Goal: Task Accomplishment & Management: Complete application form

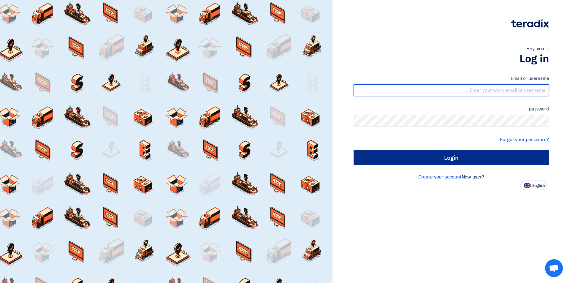
type input "[EMAIL_ADDRESS][DOMAIN_NAME]"
click at [421, 164] on input "Login" at bounding box center [451, 157] width 195 height 15
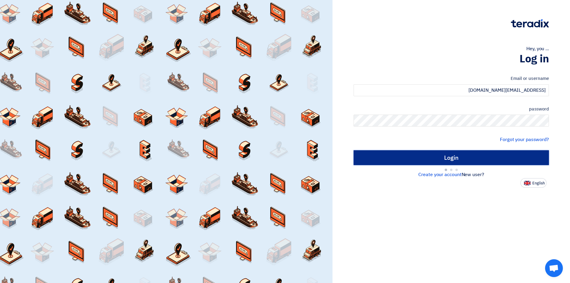
type input "Sign in"
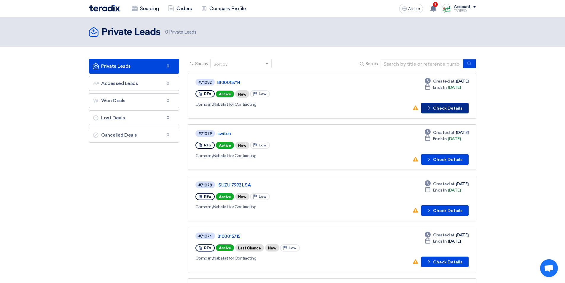
click at [452, 106] on font "Check Details" at bounding box center [447, 108] width 29 height 5
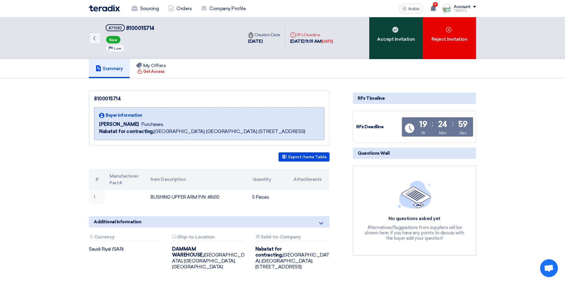
click at [380, 48] on div "Accept Invitation" at bounding box center [396, 38] width 53 height 42
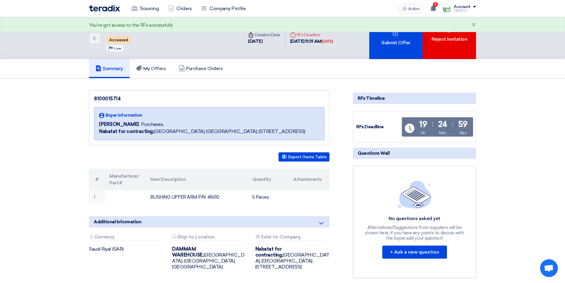
click at [381, 46] on div "Submit Offer" at bounding box center [396, 38] width 53 height 42
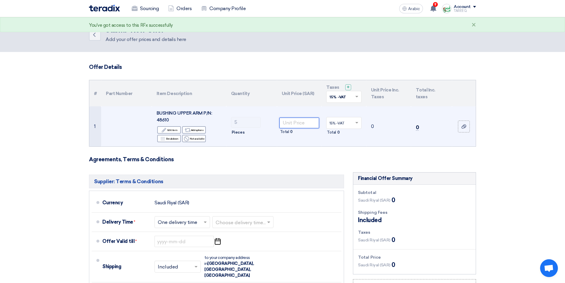
click at [301, 122] on input "number" at bounding box center [300, 123] width 40 height 11
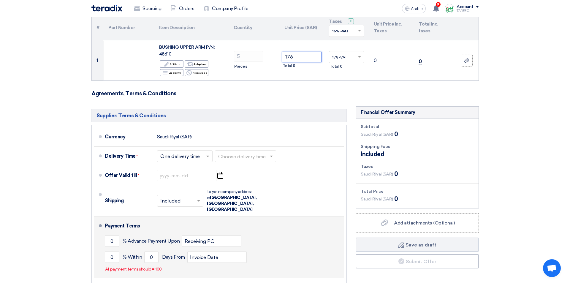
scroll to position [89, 0]
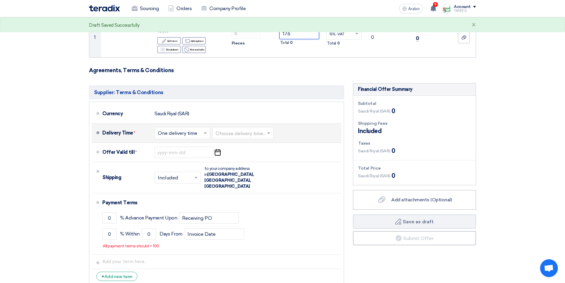
type input "176"
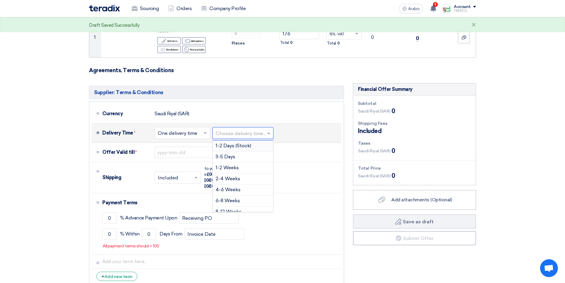
click at [250, 130] on input "text" at bounding box center [243, 133] width 55 height 9
click at [227, 157] on font "3-5 Days" at bounding box center [226, 157] width 20 height 6
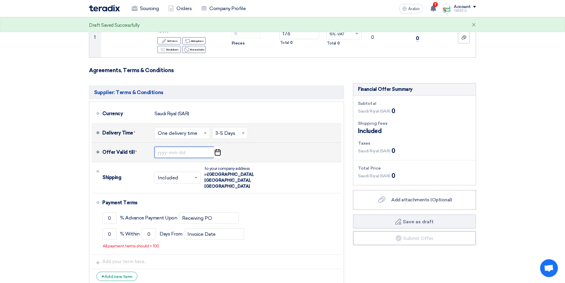
click at [174, 153] on input at bounding box center [184, 152] width 59 height 11
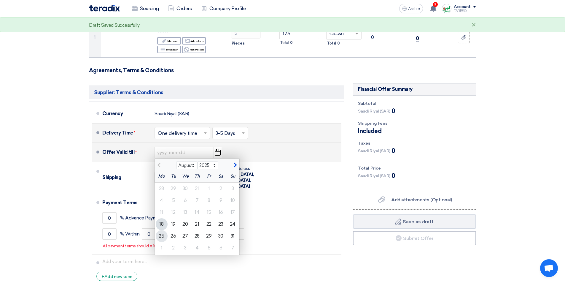
click at [161, 239] on font "25" at bounding box center [161, 236] width 5 height 6
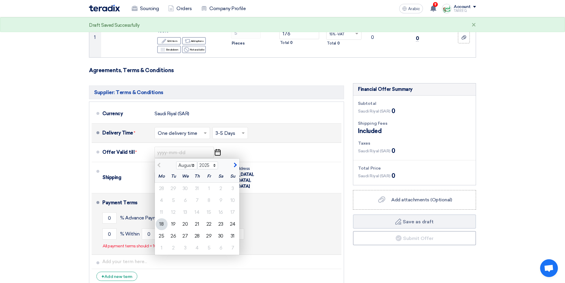
type input "8/25/2025"
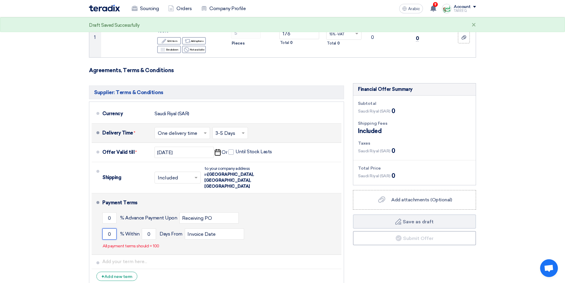
click at [104, 228] on input "0" at bounding box center [109, 233] width 14 height 11
type input "100"
click at [147, 228] on input "0" at bounding box center [149, 233] width 14 height 11
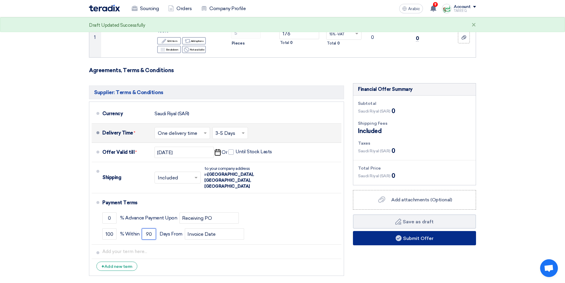
type input "90"
click at [411, 242] on button "Submit Offer" at bounding box center [414, 238] width 123 height 14
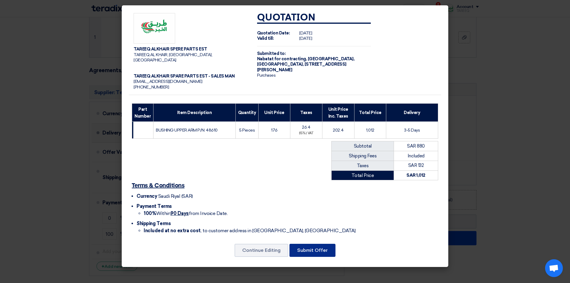
click at [329, 244] on button "Submit Offer" at bounding box center [312, 250] width 46 height 13
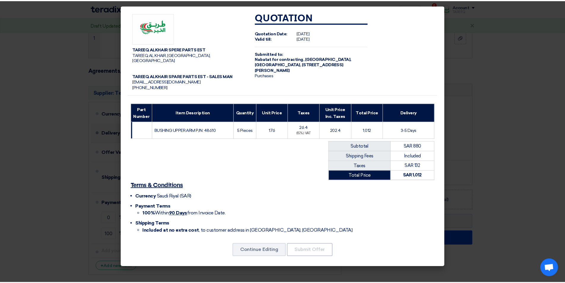
scroll to position [0, 0]
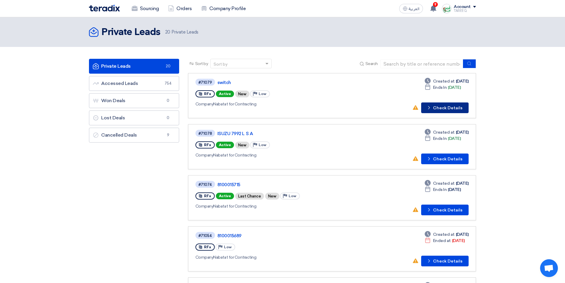
click at [457, 111] on button "Check details Check Details" at bounding box center [444, 107] width 47 height 11
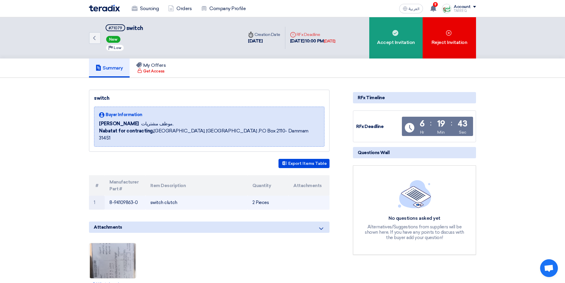
click at [128, 196] on td "8-94109863-0" at bounding box center [125, 203] width 41 height 14
click at [121, 196] on td "8-94109863-0" at bounding box center [125, 203] width 41 height 14
click at [120, 196] on td "8-94109863-0" at bounding box center [125, 203] width 41 height 14
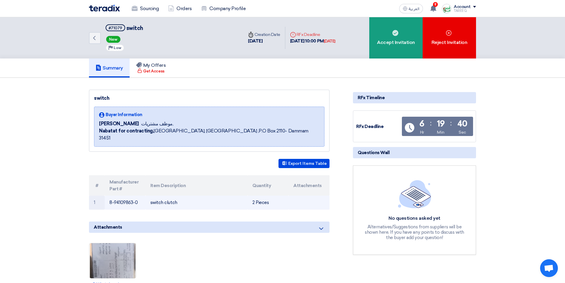
click at [108, 196] on td "8-94109863-0" at bounding box center [125, 203] width 41 height 14
drag, startPoint x: 109, startPoint y: 194, endPoint x: 137, endPoint y: 195, distance: 27.6
click at [138, 196] on td "8-94109863-0" at bounding box center [125, 203] width 41 height 14
copy td "8-94109863-0"
